Goal: Transaction & Acquisition: Purchase product/service

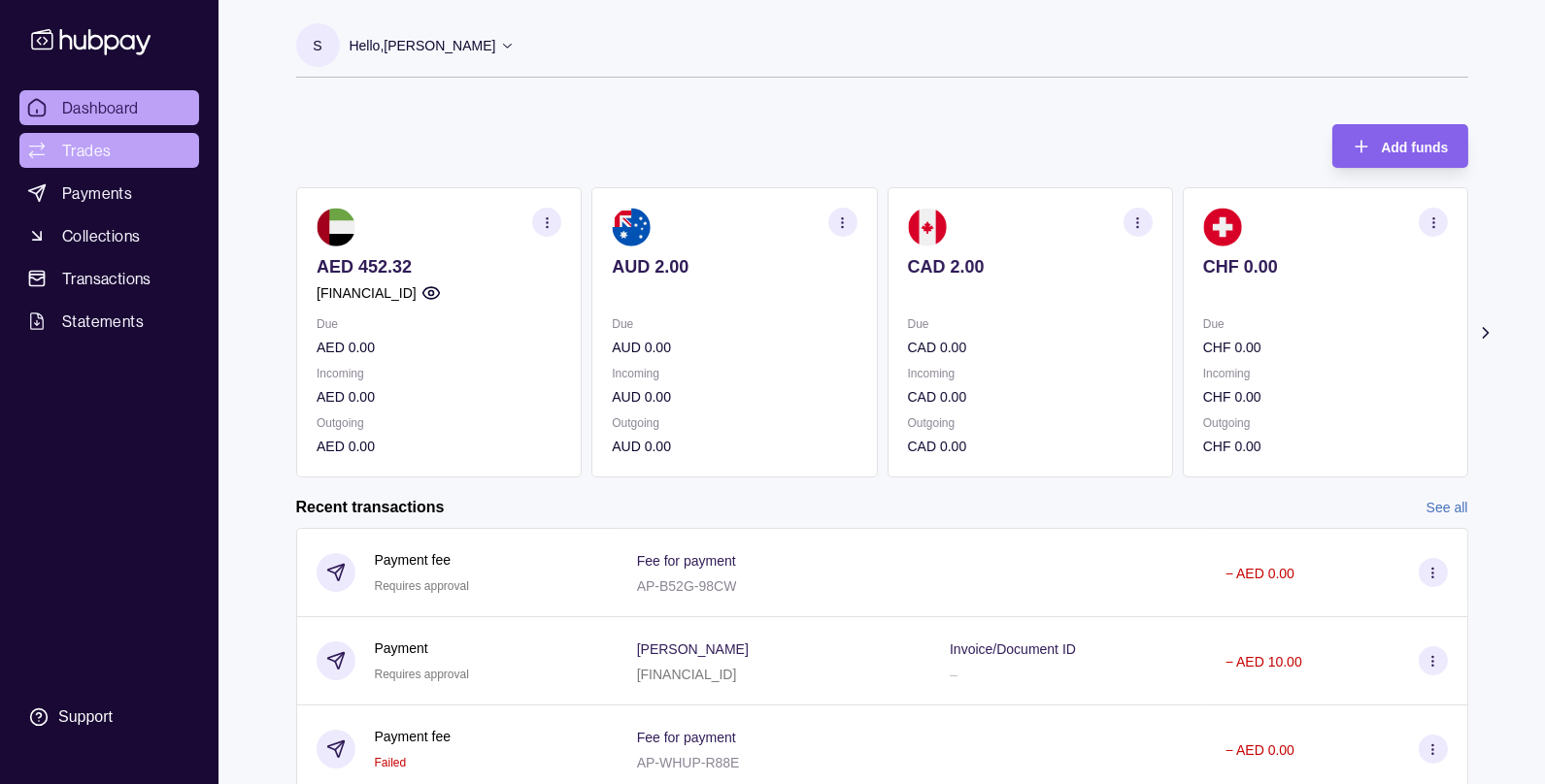
click at [105, 137] on link "Trades" at bounding box center [109, 151] width 180 height 35
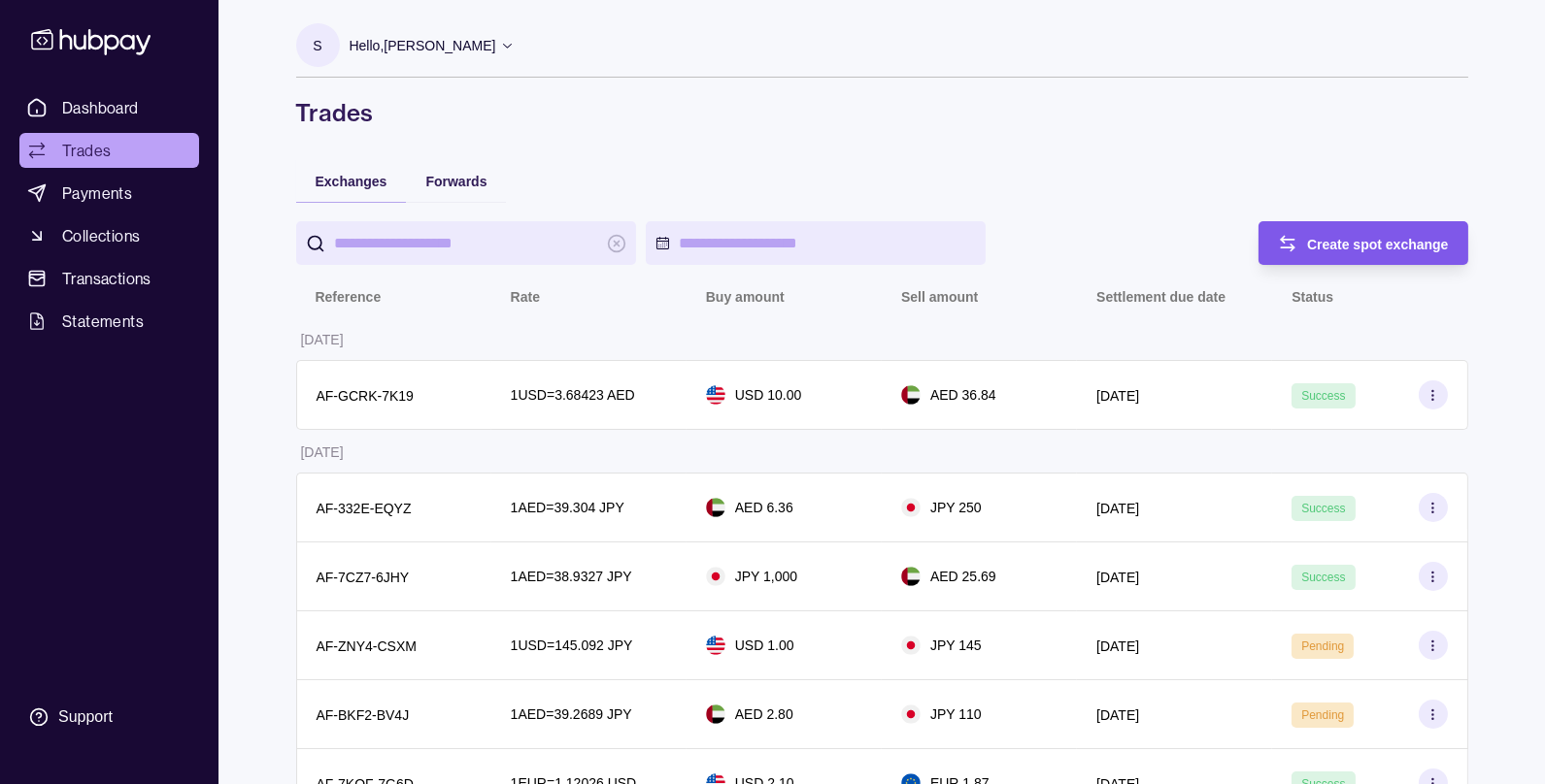
click at [1324, 251] on span "Create spot exchange" at bounding box center [1378, 245] width 142 height 16
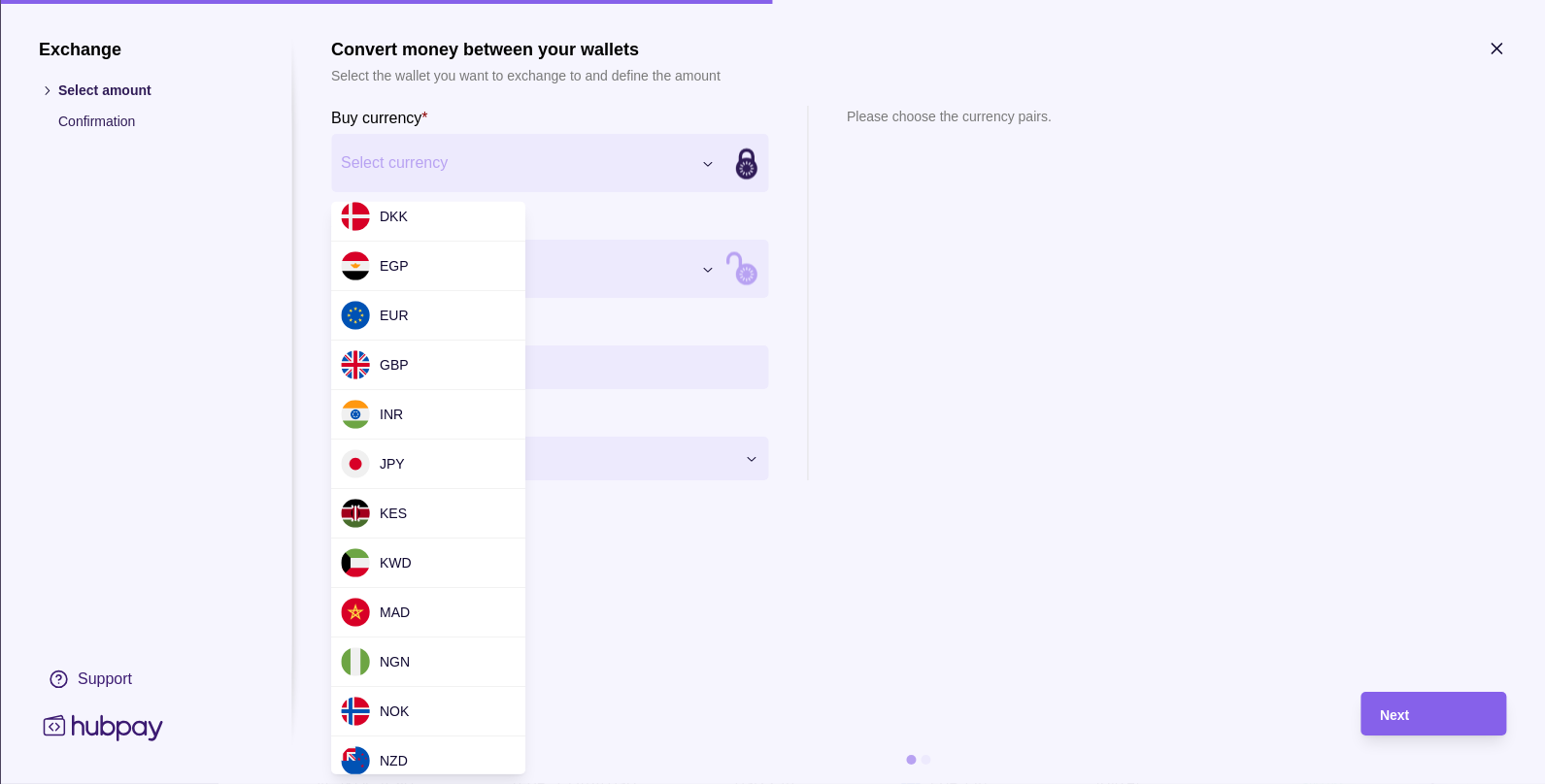
scroll to position [282, 0]
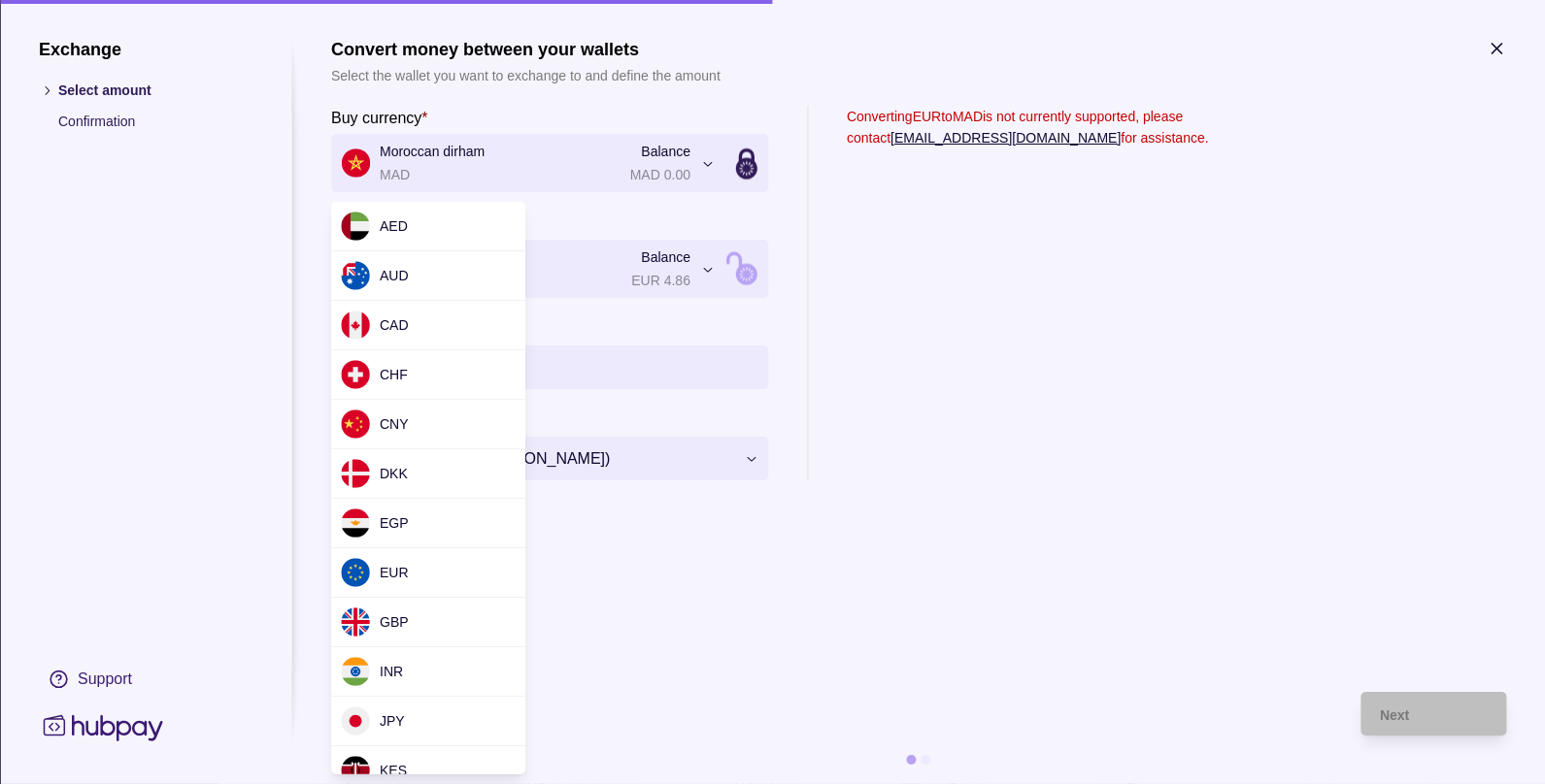
scroll to position [114, 0]
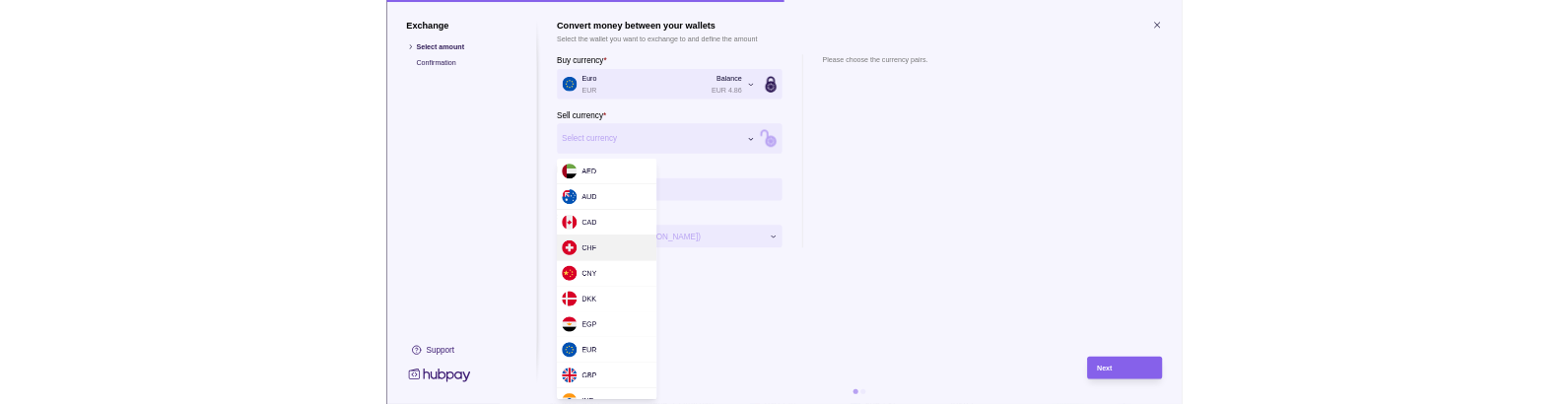
scroll to position [436, 0]
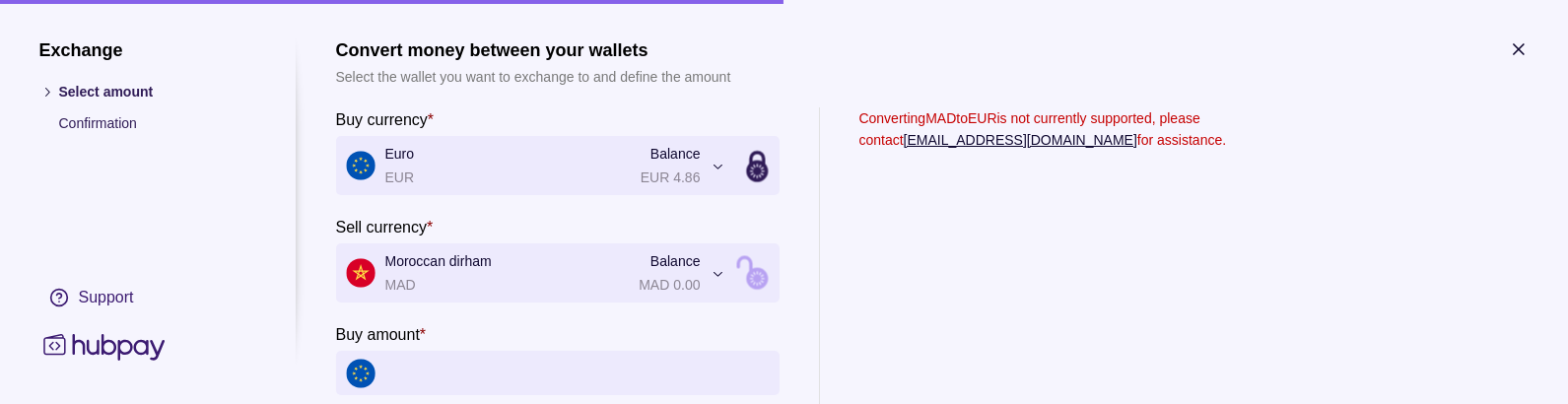
click at [453, 153] on span "Euro EUR Balance EUR 4.86" at bounding box center [524, 166] width 355 height 45
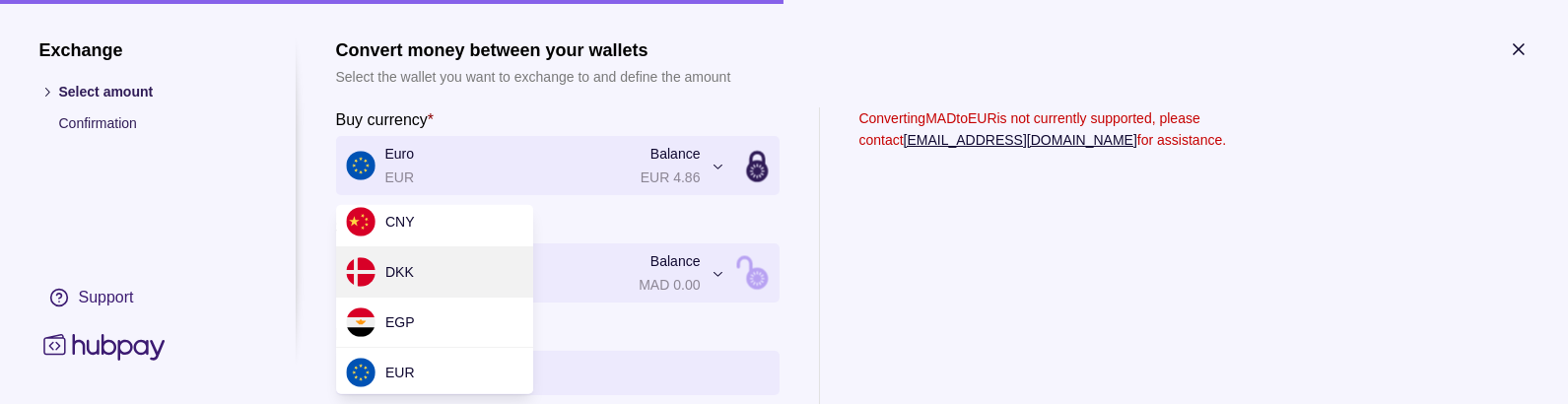
scroll to position [577, 0]
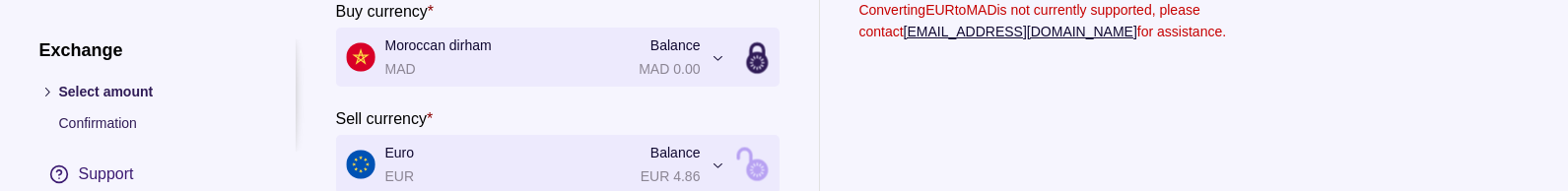
scroll to position [31, 0]
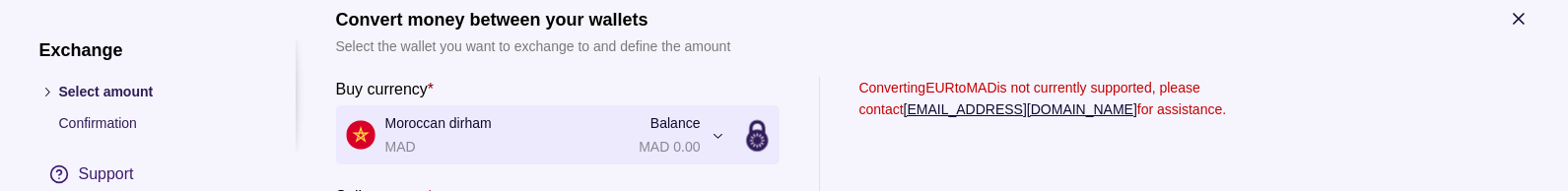
click at [1516, 12] on icon "button" at bounding box center [1519, 19] width 20 height 20
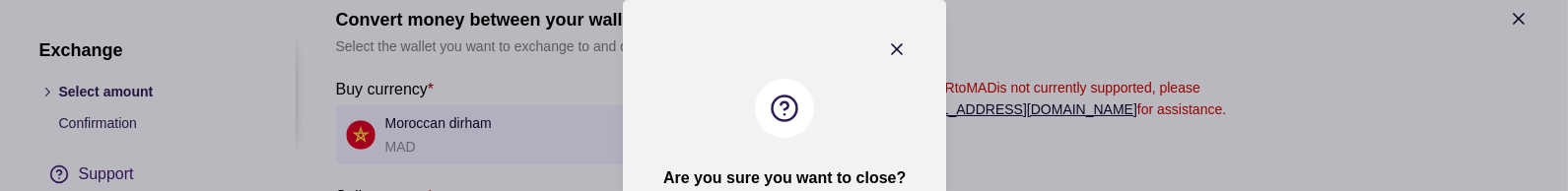
scroll to position [172, 0]
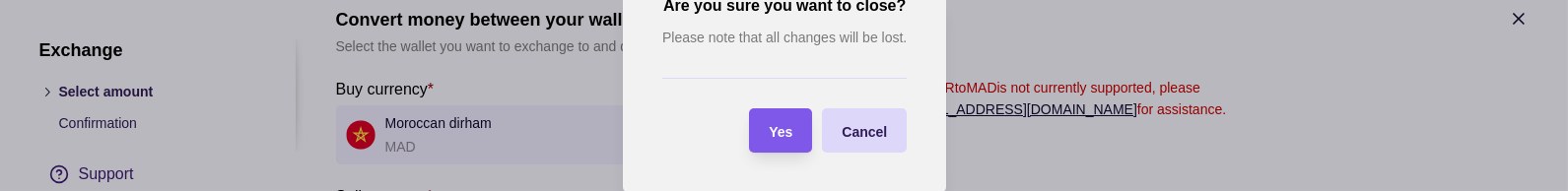
click at [772, 126] on span "Yes" at bounding box center [780, 132] width 24 height 16
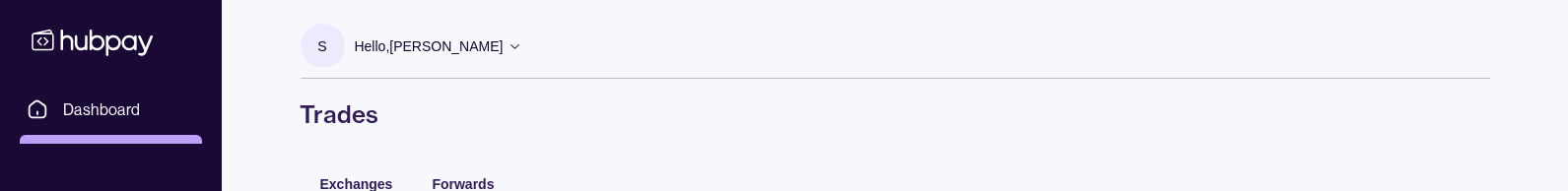
scroll to position [116, 0]
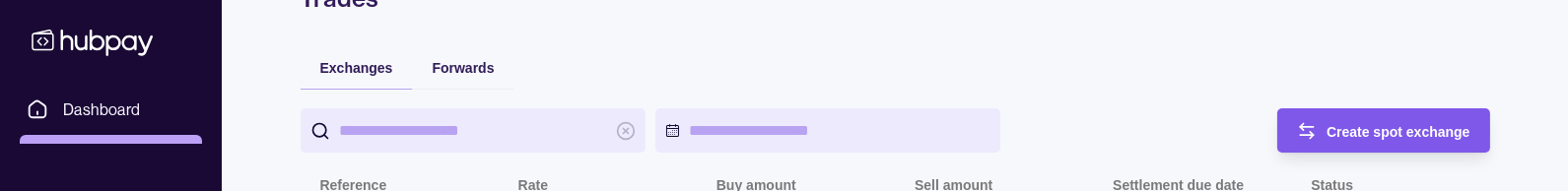
click at [1360, 136] on span "Create spot exchange" at bounding box center [1398, 132] width 144 height 16
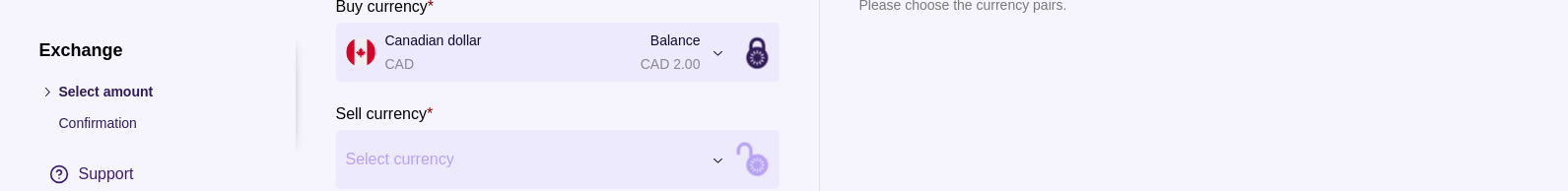
scroll to position [169, 0]
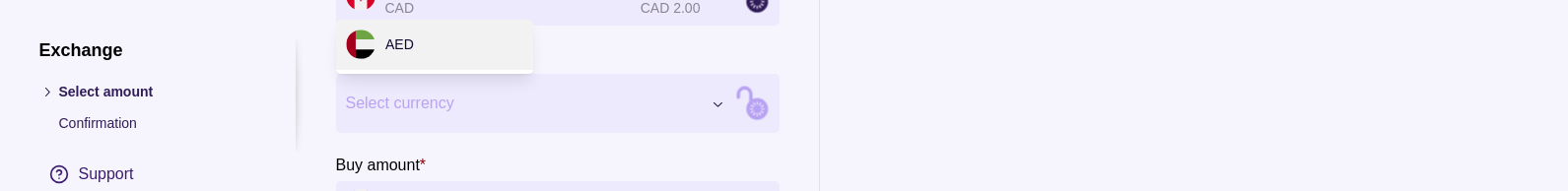
scroll to position [694, 0]
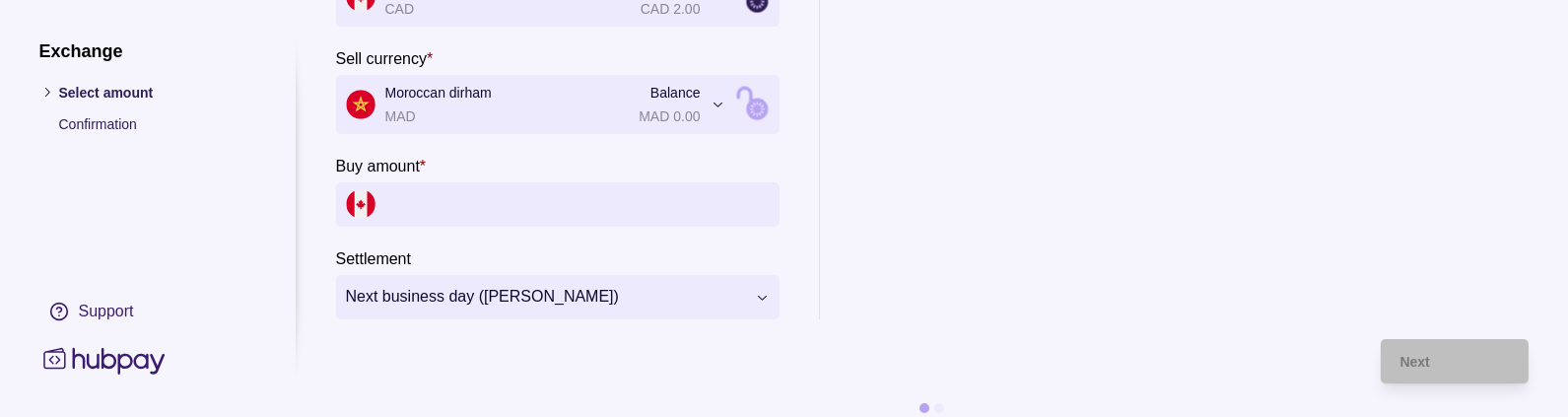
scroll to position [0, 0]
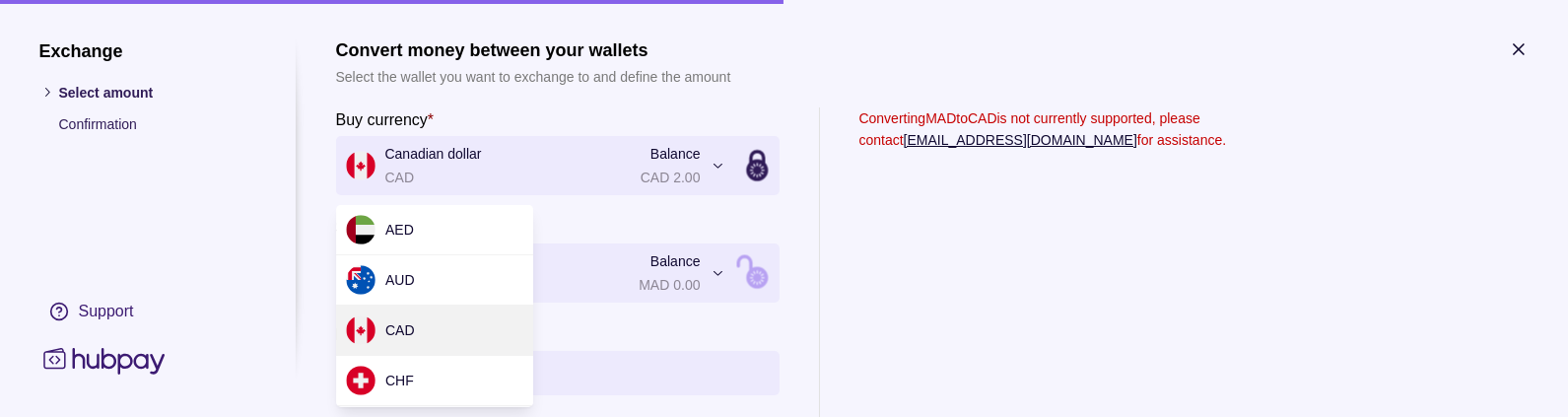
scroll to position [1042, 0]
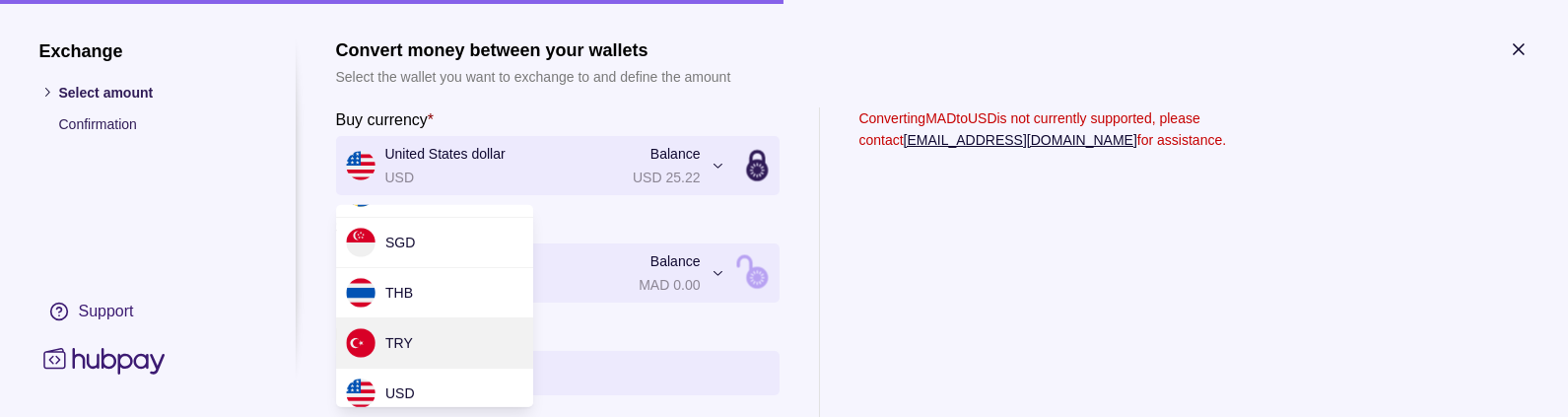
scroll to position [572, 0]
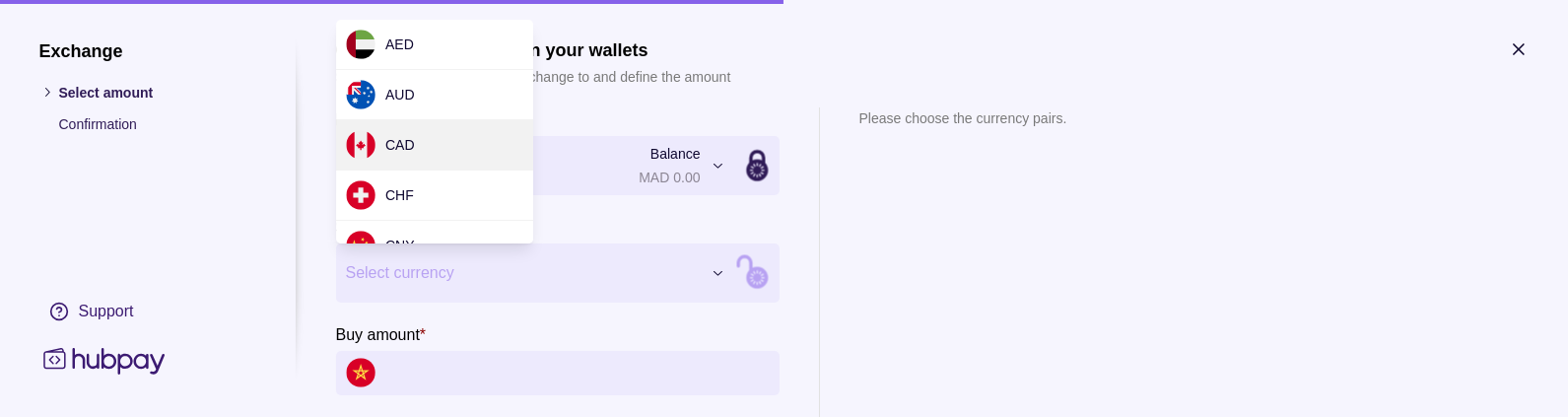
scroll to position [1020, 0]
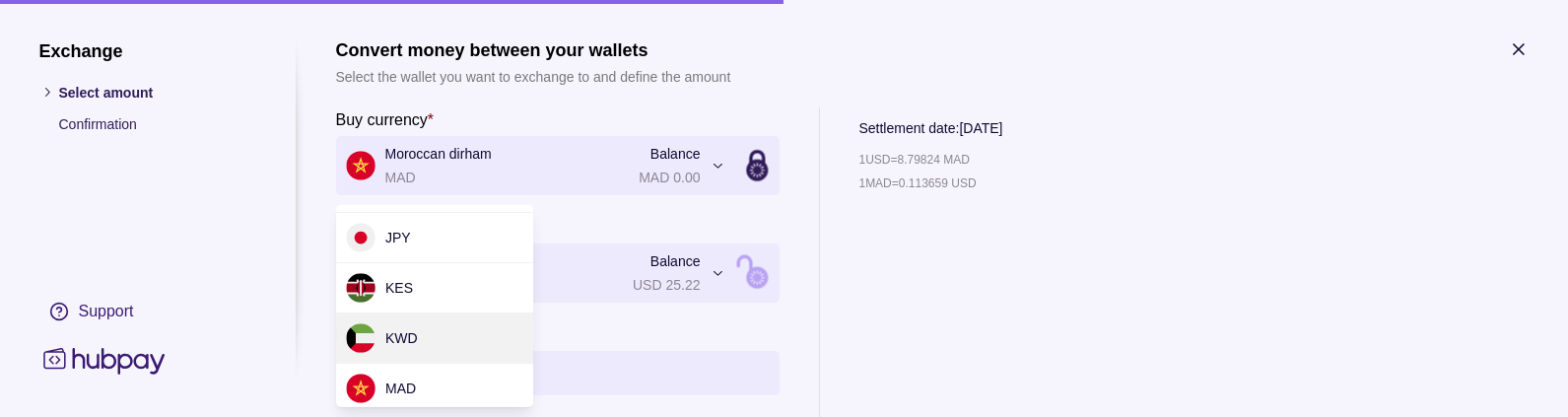
scroll to position [0, 0]
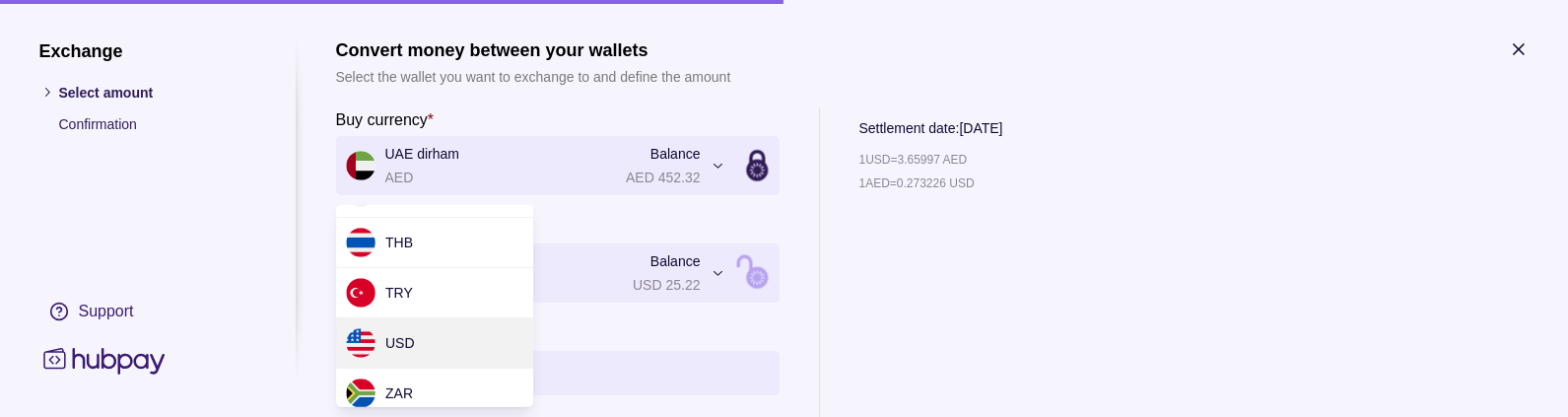
scroll to position [819, 0]
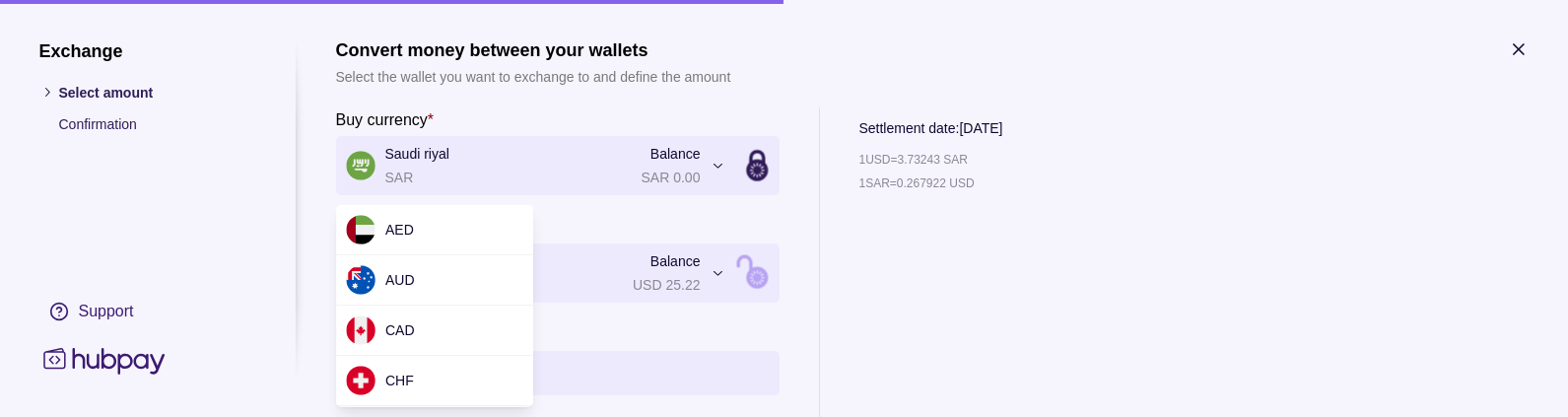
scroll to position [744, 0]
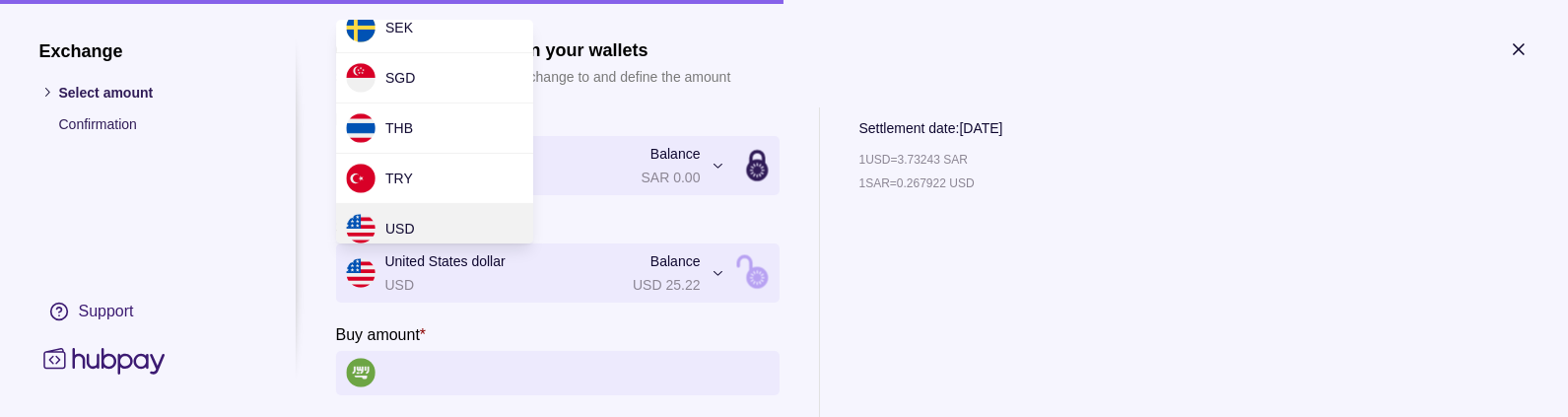
scroll to position [560, 0]
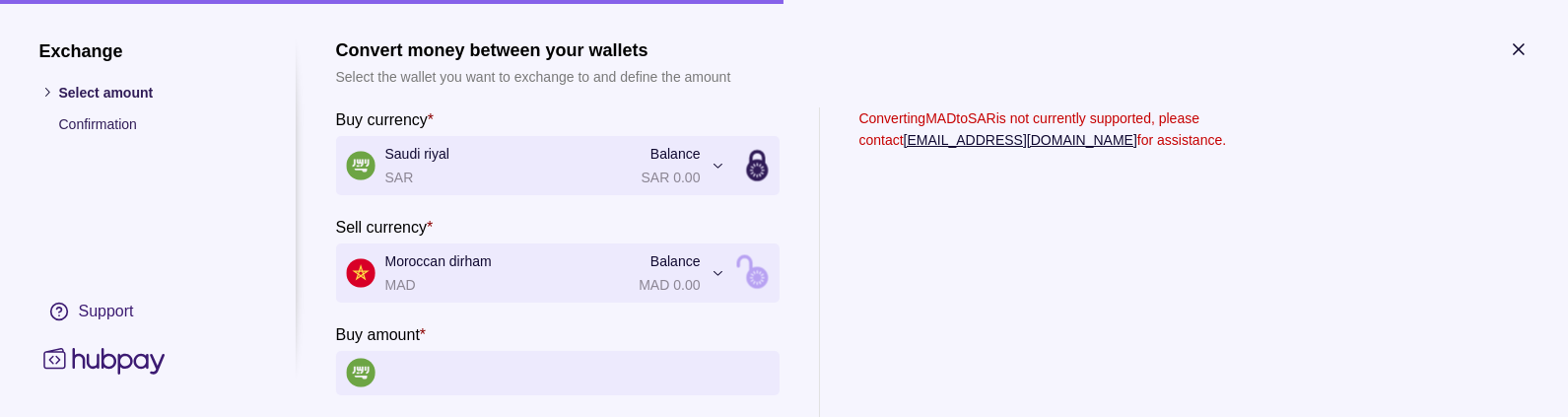
click at [1523, 50] on icon "button" at bounding box center [1519, 49] width 20 height 20
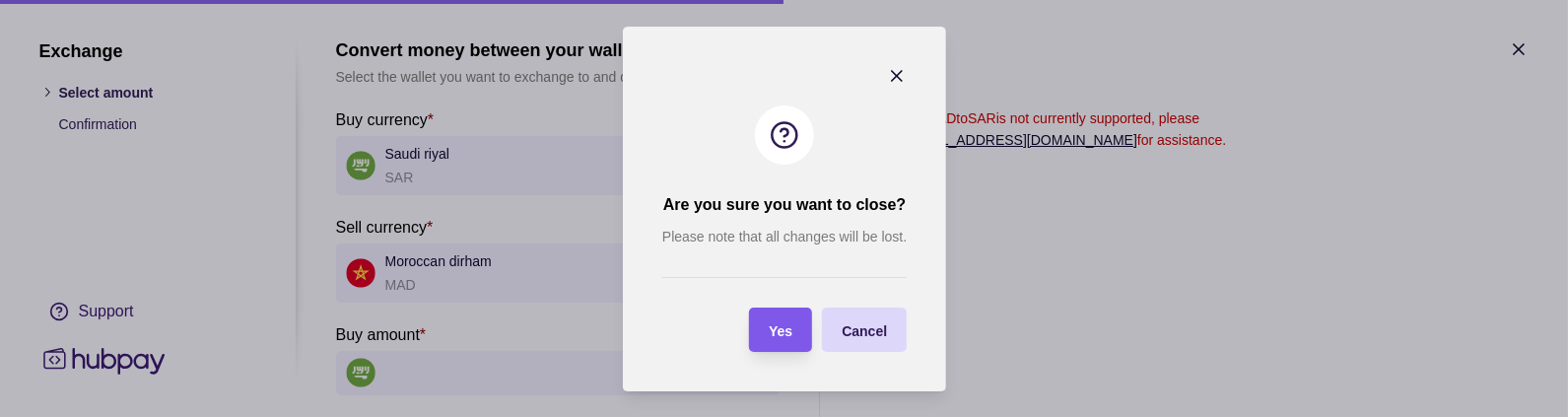
click at [777, 310] on div "Yes" at bounding box center [766, 329] width 53 height 44
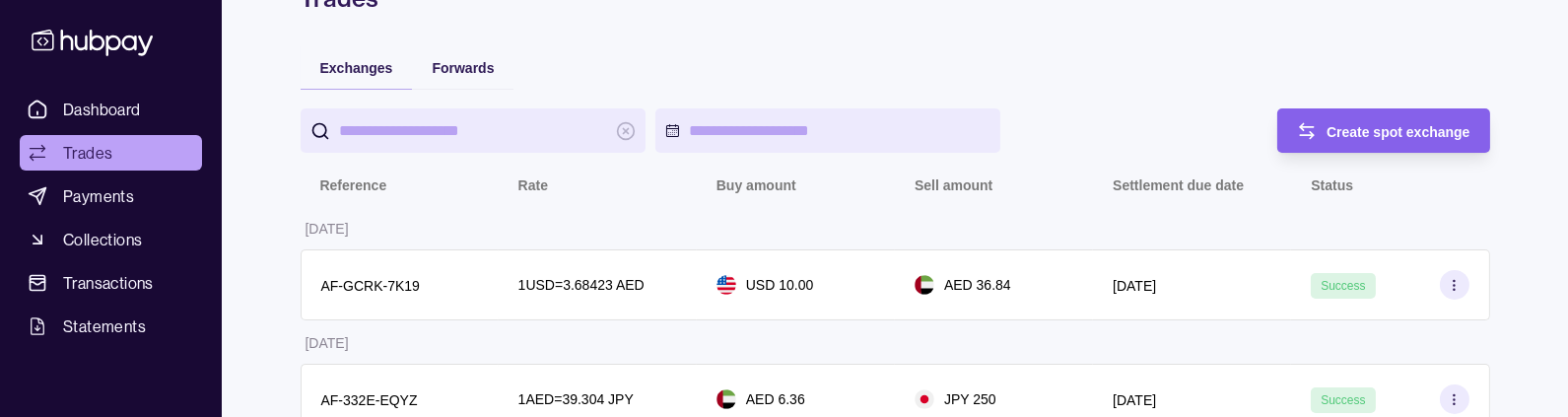
scroll to position [0, 0]
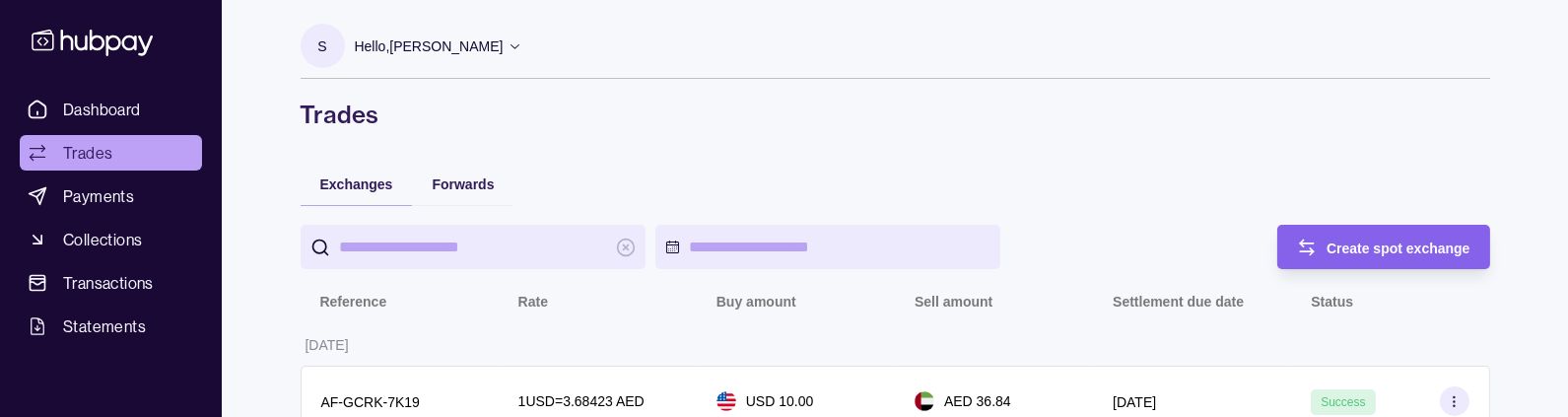
click at [467, 61] on div "Hello, [PERSON_NAME]" at bounding box center [439, 46] width 169 height 41
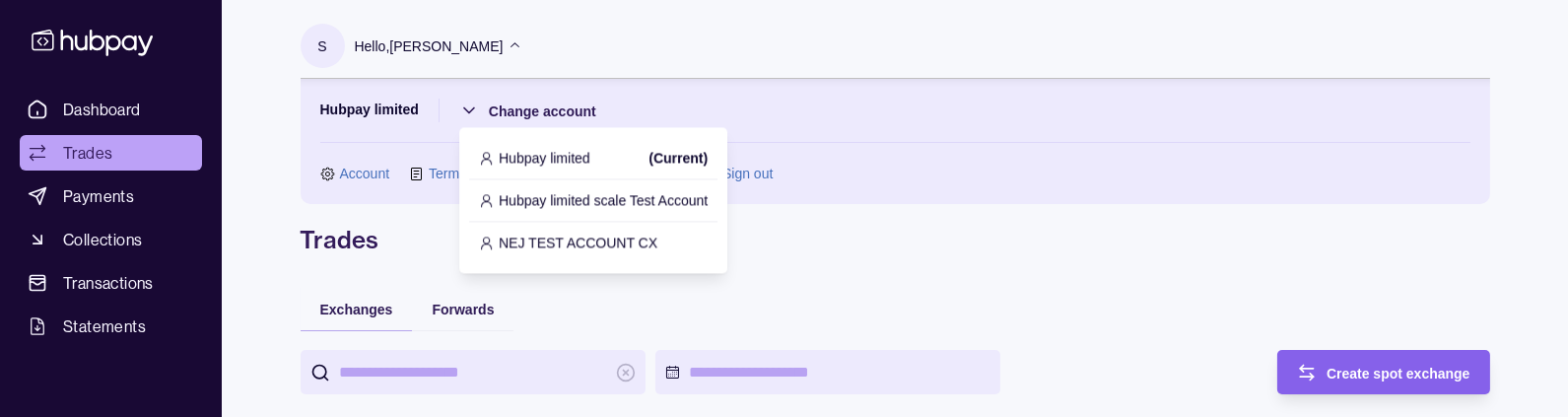
click at [559, 196] on p "Hubpay limited scale Test Account" at bounding box center [604, 200] width 209 height 22
